Goal: Task Accomplishment & Management: Manage account settings

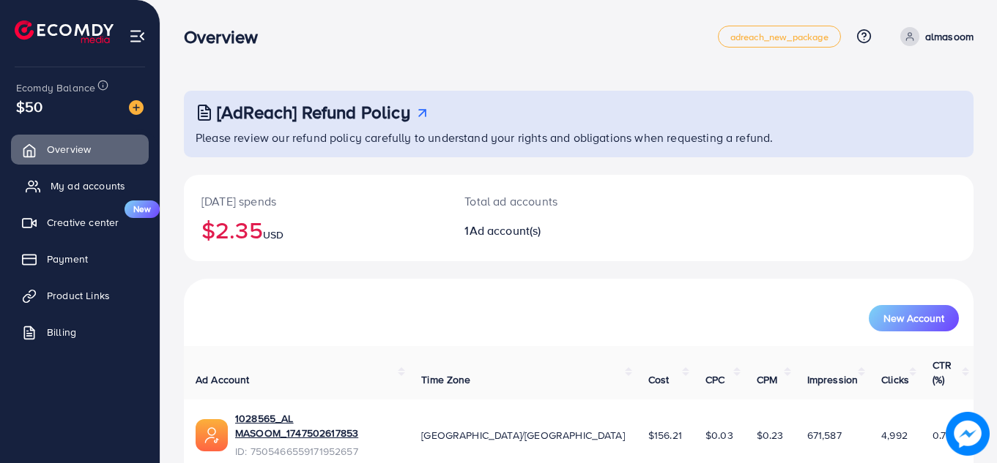
click at [94, 182] on span "My ad accounts" at bounding box center [88, 186] width 75 height 15
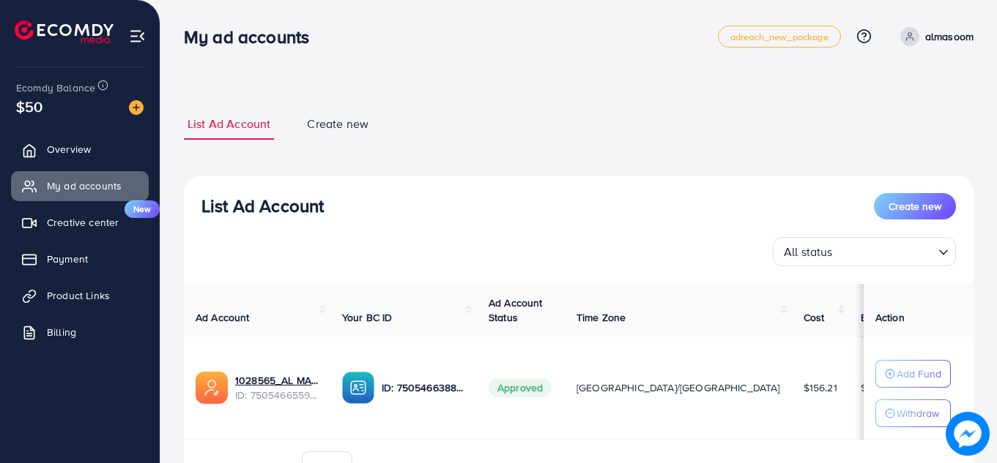
scroll to position [82, 0]
